Goal: Use online tool/utility: Utilize a website feature to perform a specific function

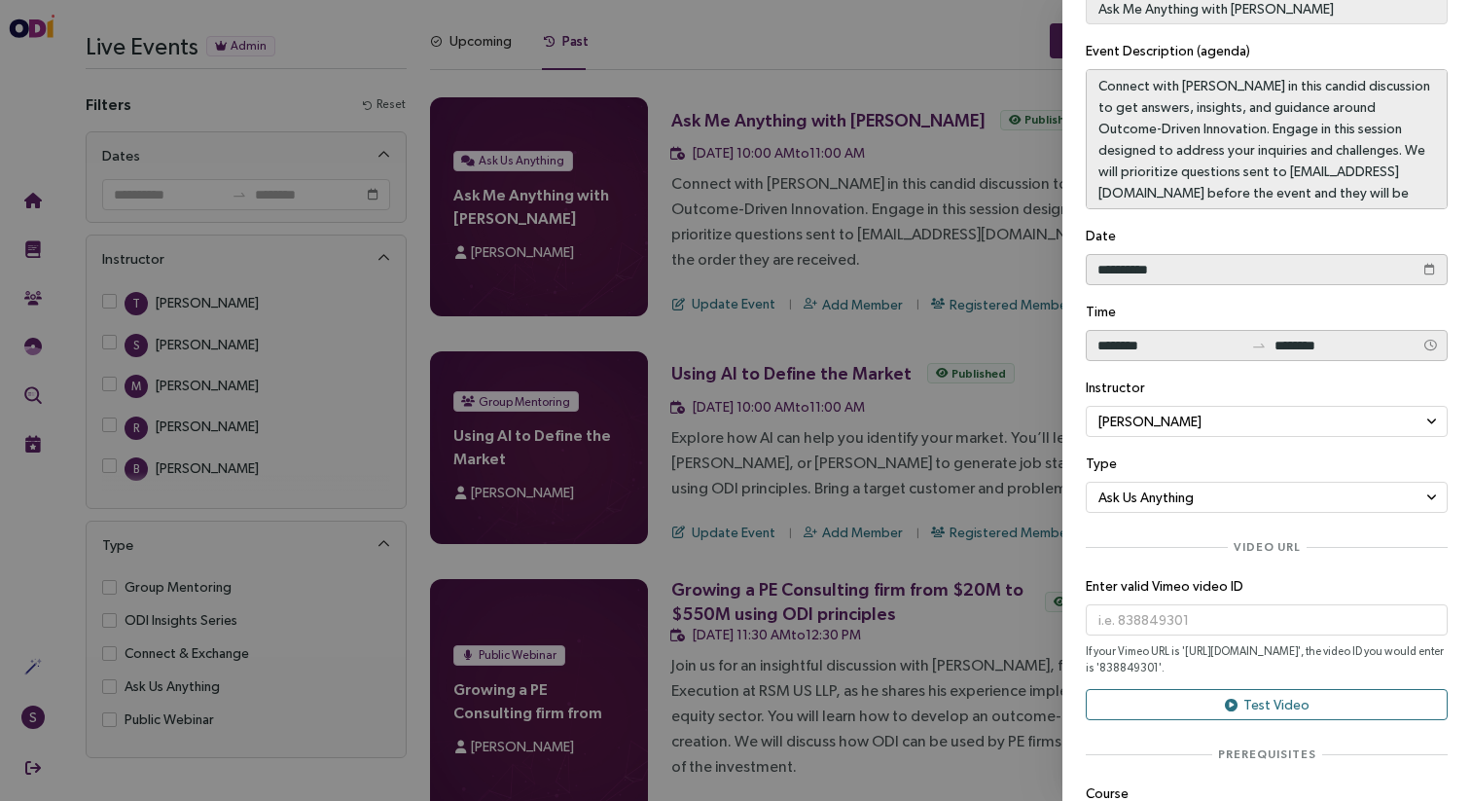
scroll to position [215, 0]
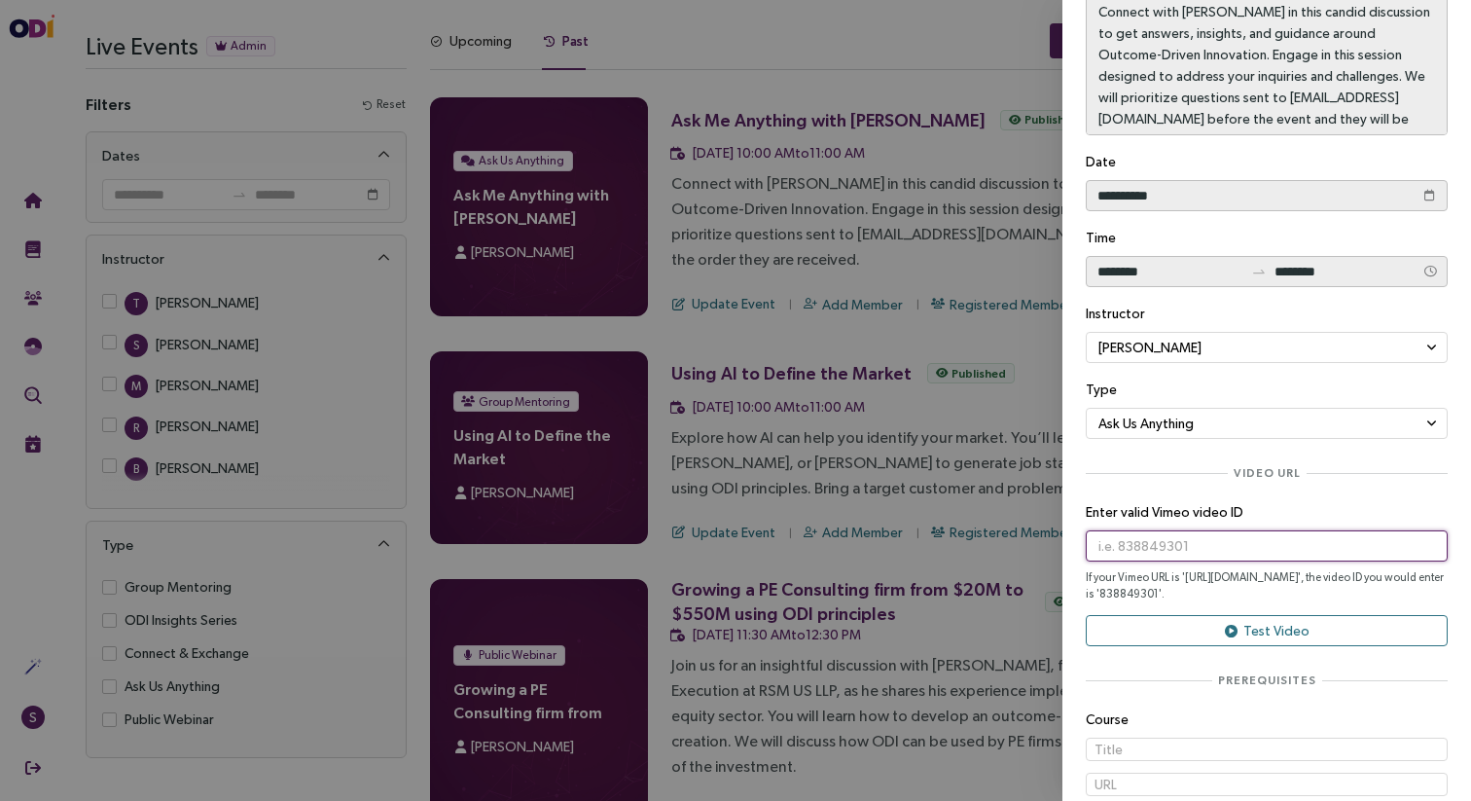
click at [1112, 546] on input "text" at bounding box center [1267, 545] width 362 height 31
paste input "1113654725"
type input "1113654725"
click at [1158, 622] on button "Test Video" at bounding box center [1267, 630] width 362 height 31
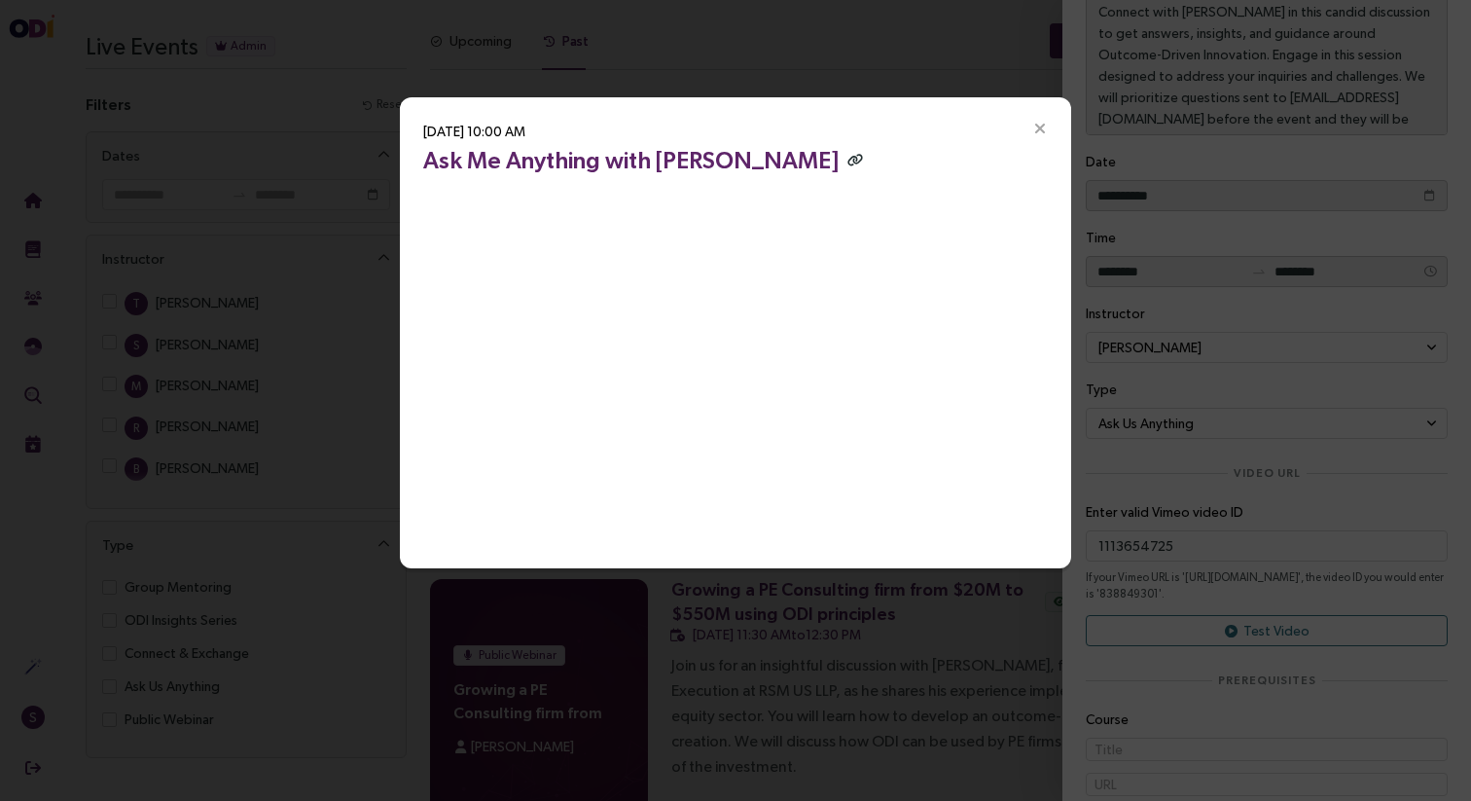
click at [847, 157] on icon "button" at bounding box center [855, 160] width 16 height 13
click at [1045, 126] on icon "Close" at bounding box center [1040, 130] width 18 height 18
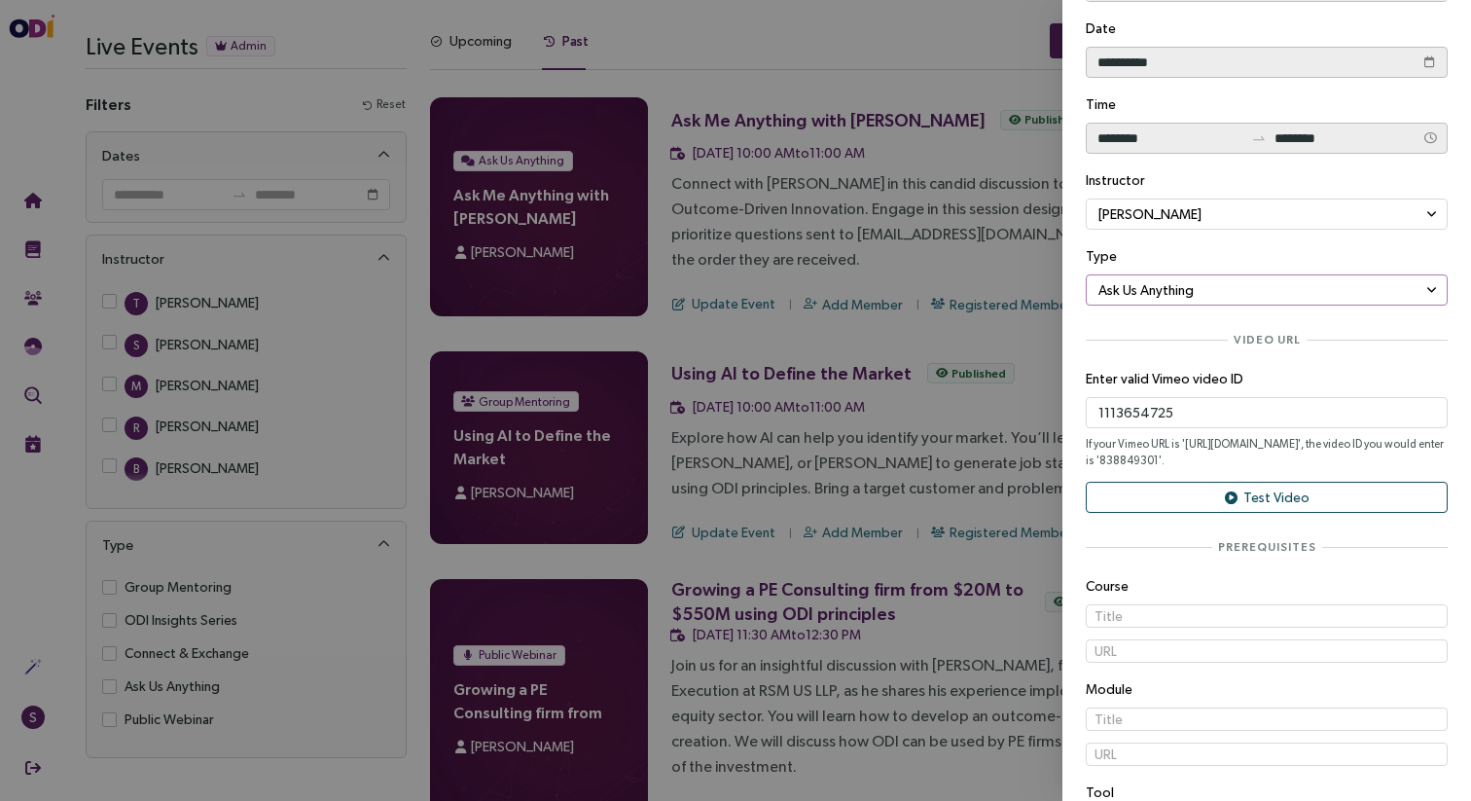
scroll to position [580, 0]
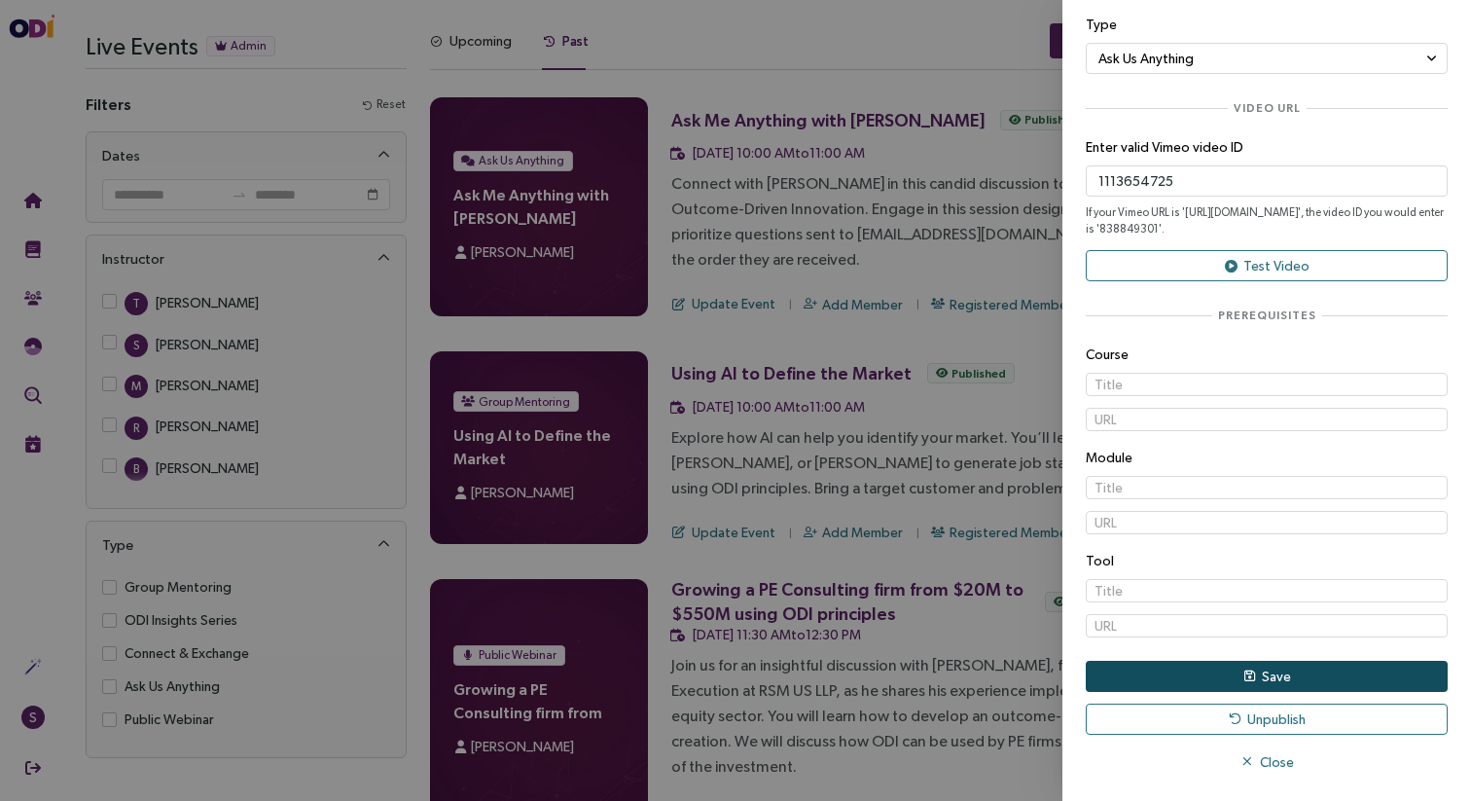
click at [1273, 680] on span "Save" at bounding box center [1276, 675] width 29 height 21
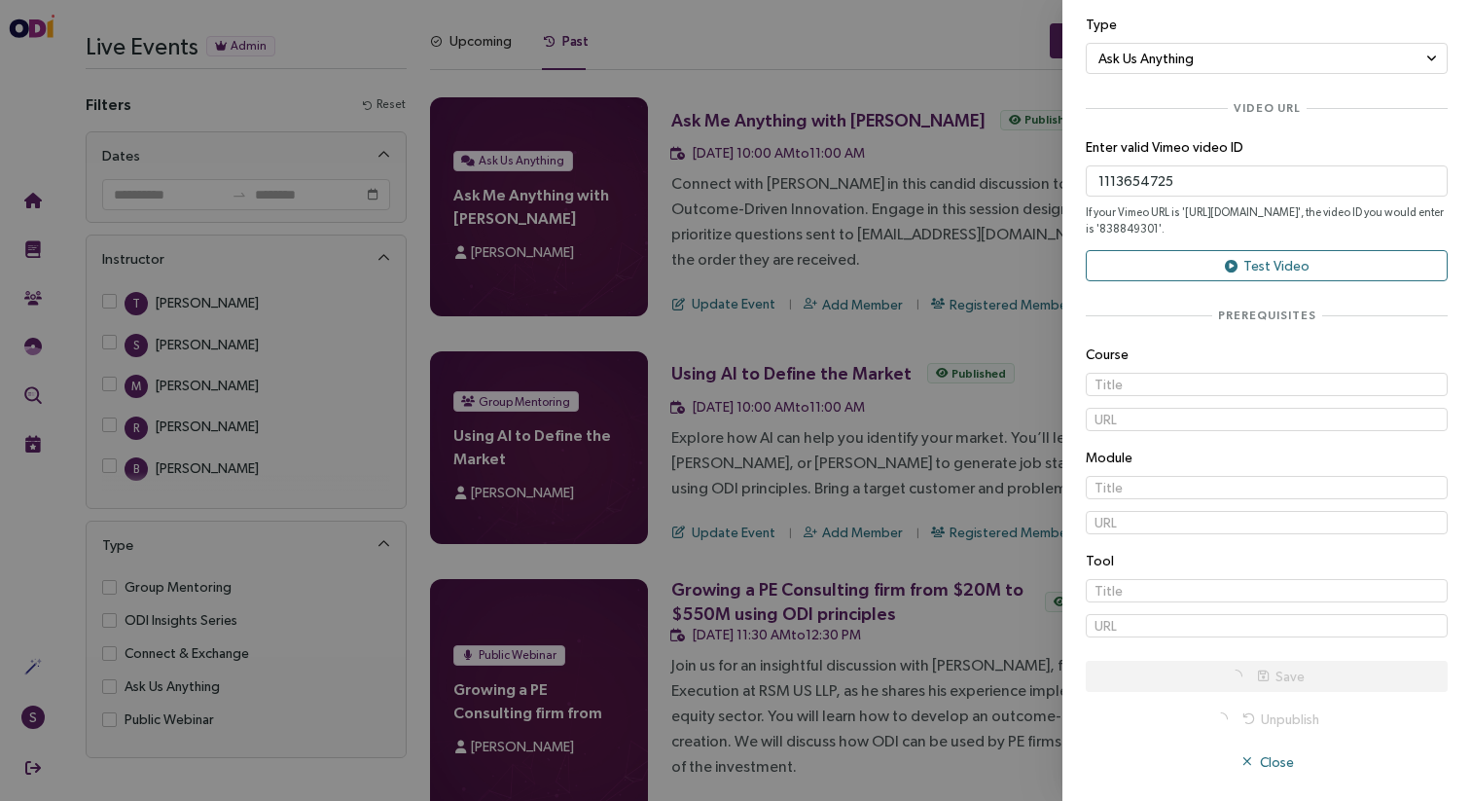
scroll to position [0, 0]
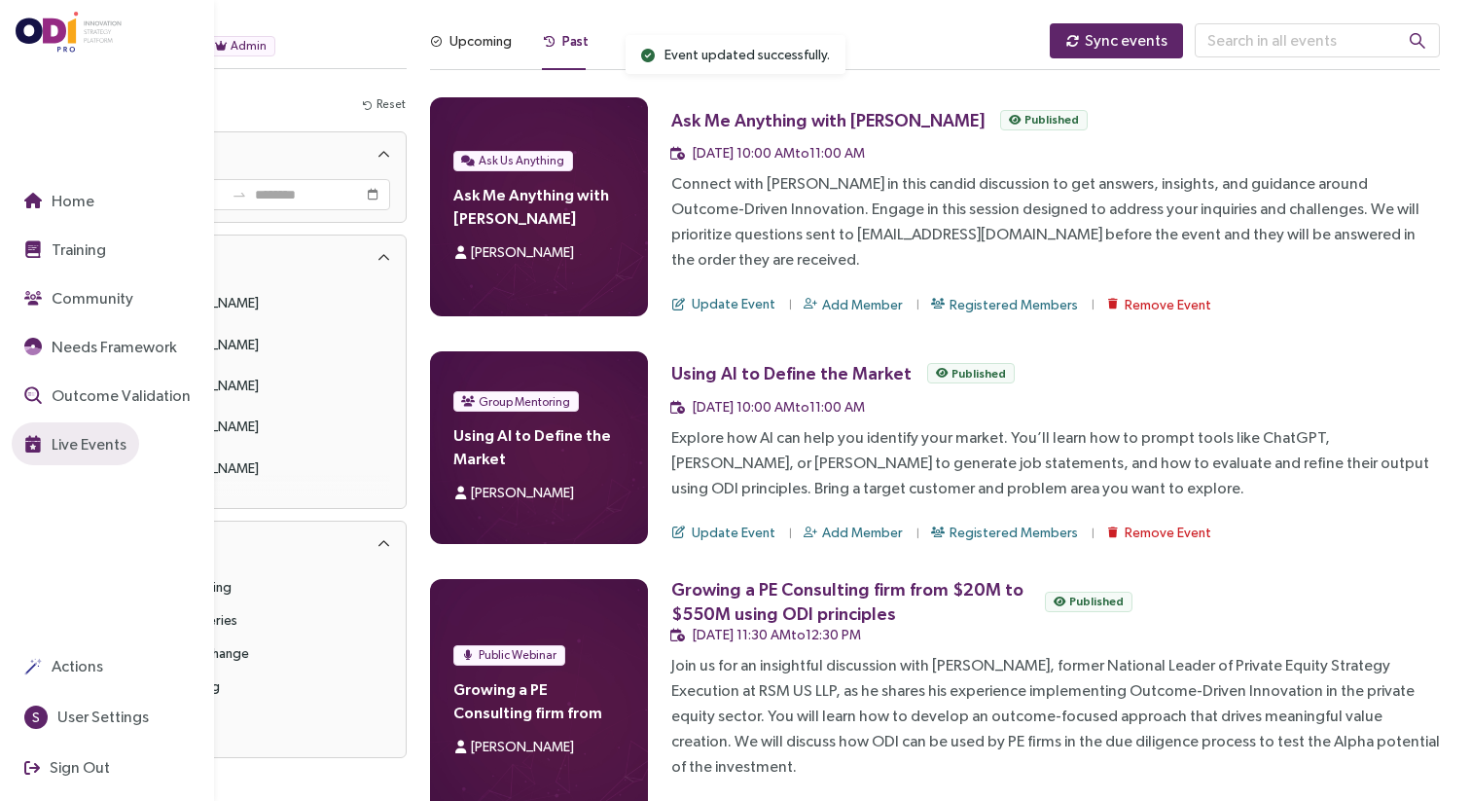
click at [44, 428] on button "Live Events" at bounding box center [75, 443] width 127 height 43
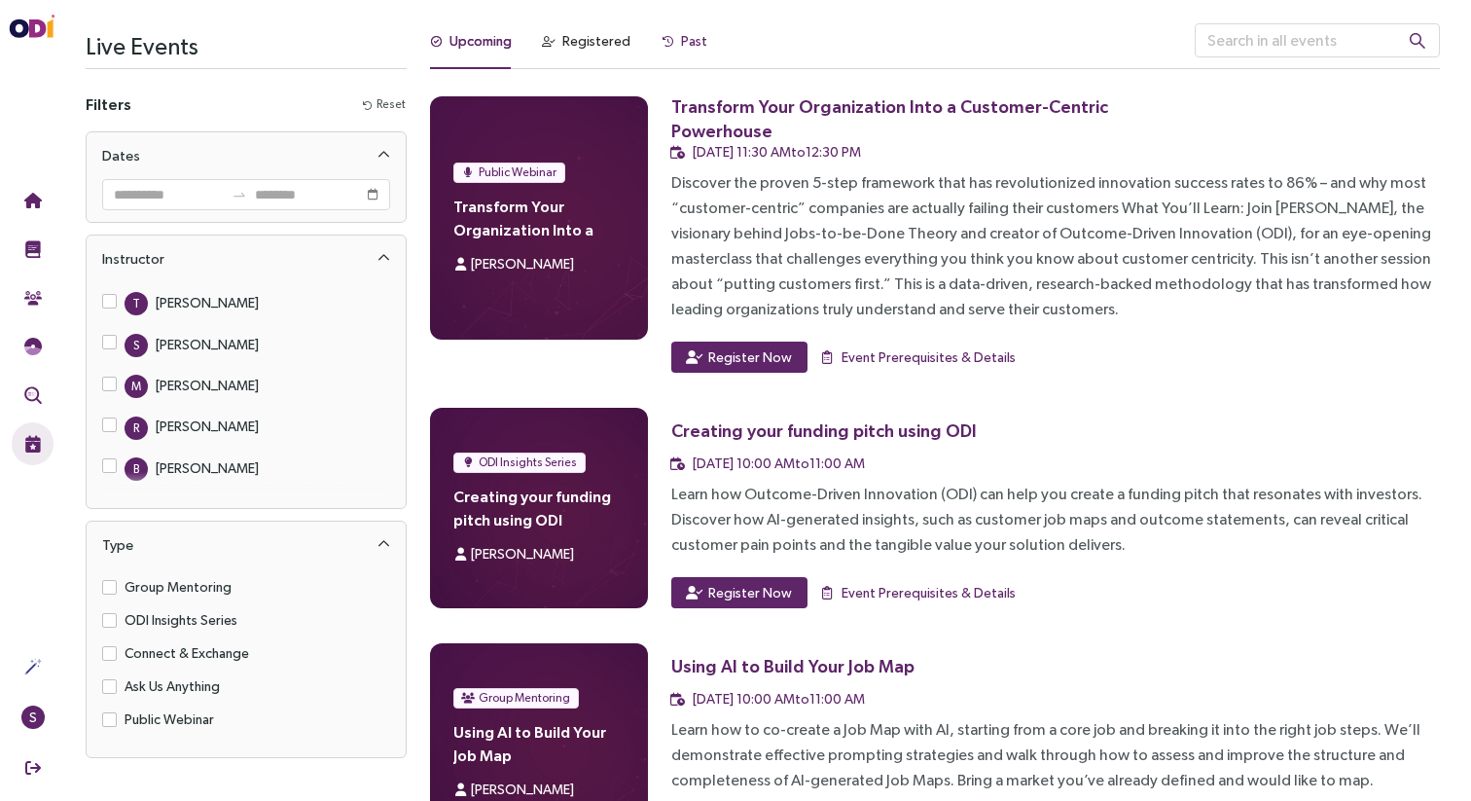
click at [681, 39] on div "Past" at bounding box center [694, 40] width 26 height 21
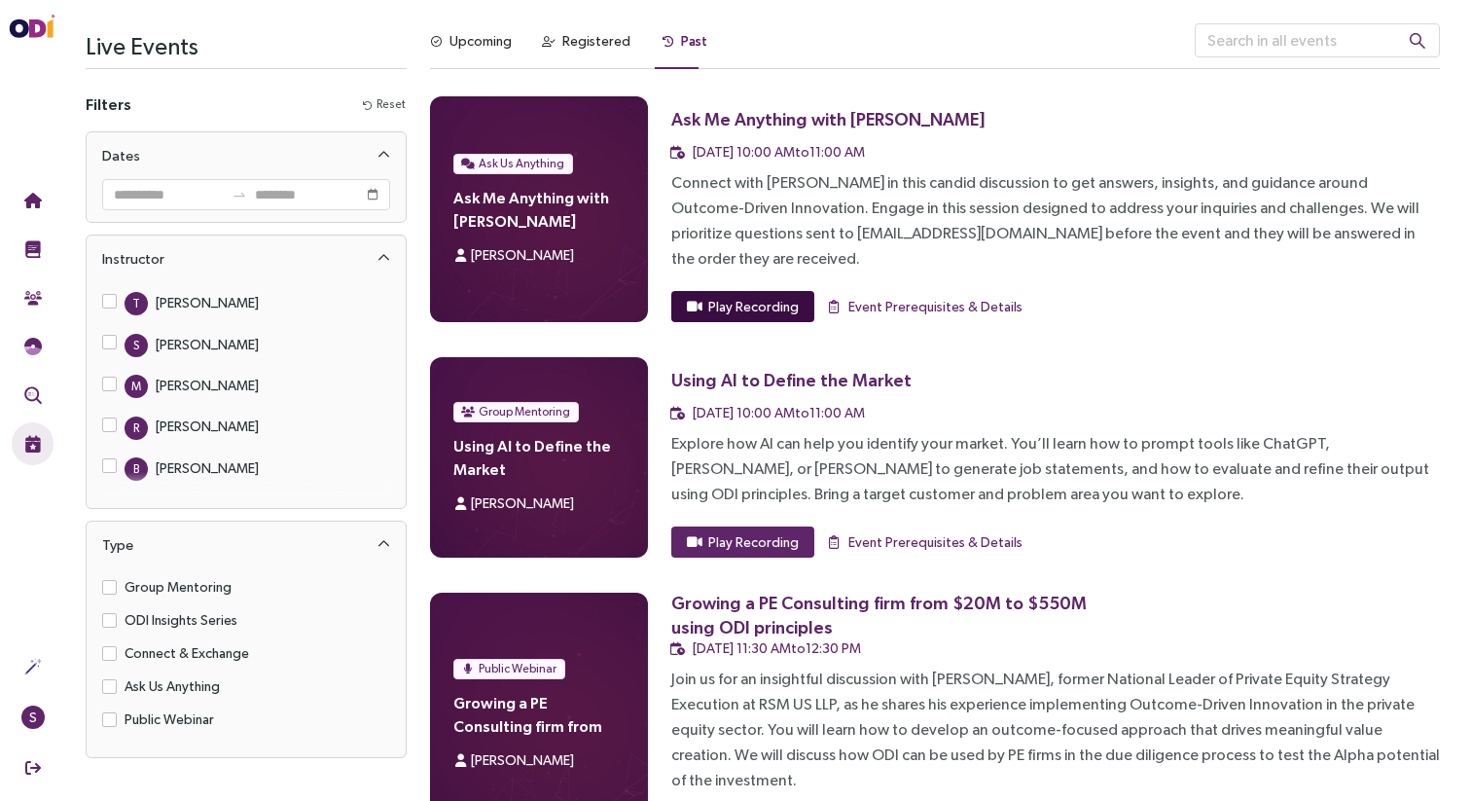
click at [763, 296] on span "Play Recording" at bounding box center [753, 306] width 90 height 21
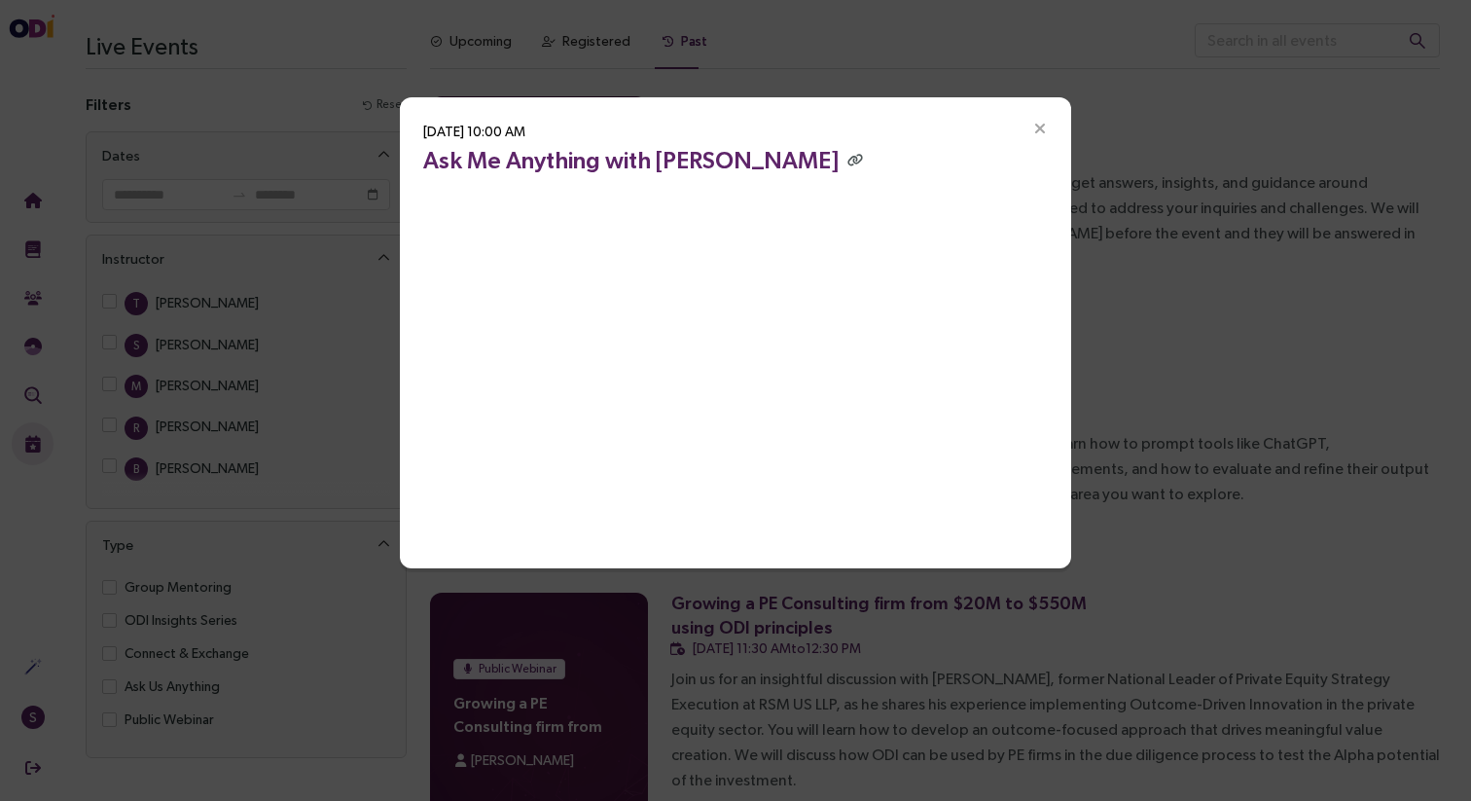
click at [1034, 121] on icon "Close" at bounding box center [1040, 130] width 18 height 18
